Goal: Transaction & Acquisition: Purchase product/service

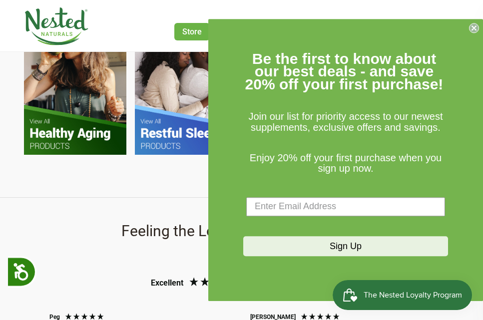
scroll to position [649, 0]
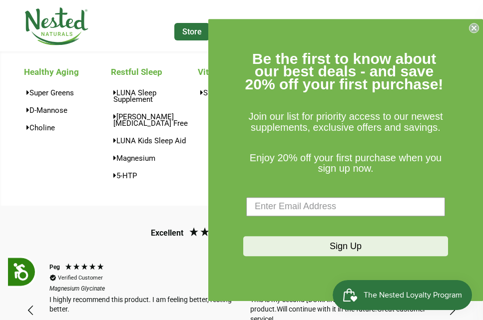
click at [181, 30] on link "Store" at bounding box center [191, 31] width 35 height 17
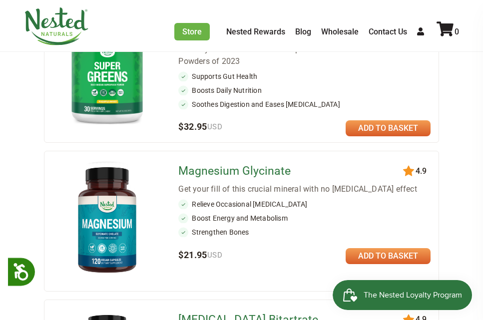
click at [382, 124] on link at bounding box center [387, 128] width 85 height 16
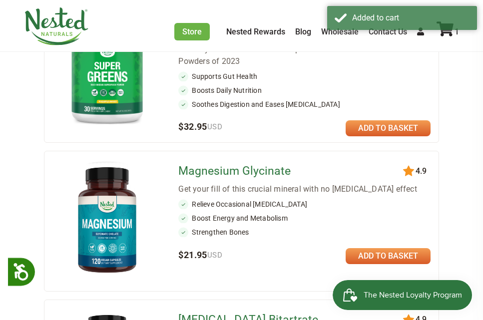
click at [444, 31] on div "Added to cart" at bounding box center [402, 19] width 150 height 27
click at [444, 38] on div "1" at bounding box center [446, 30] width 25 height 18
click at [444, 36] on div "1" at bounding box center [446, 30] width 25 height 18
click at [444, 35] on icon at bounding box center [444, 28] width 17 height 15
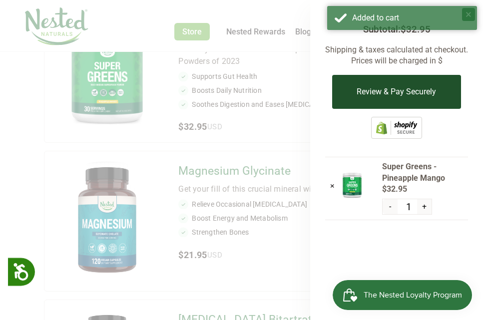
click at [419, 96] on button "Review & Pay Securely" at bounding box center [396, 92] width 128 height 34
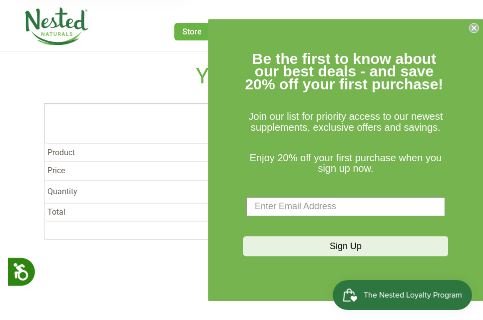
scroll to position [111, 0]
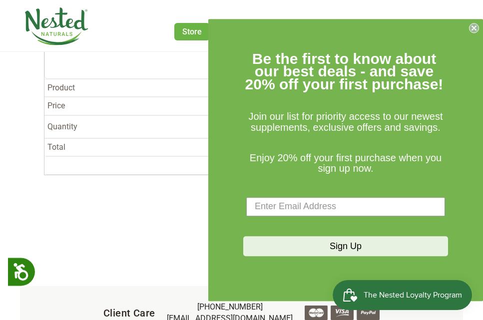
click at [474, 30] on circle "Close dialog" at bounding box center [473, 27] width 9 height 9
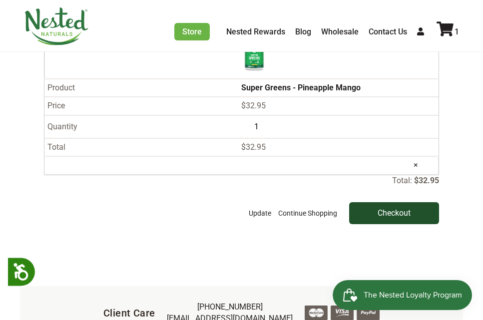
click at [386, 202] on input "Checkout" at bounding box center [394, 213] width 90 height 22
click at [409, 202] on input "Checkout" at bounding box center [394, 213] width 90 height 22
